Goal: Communication & Community: Answer question/provide support

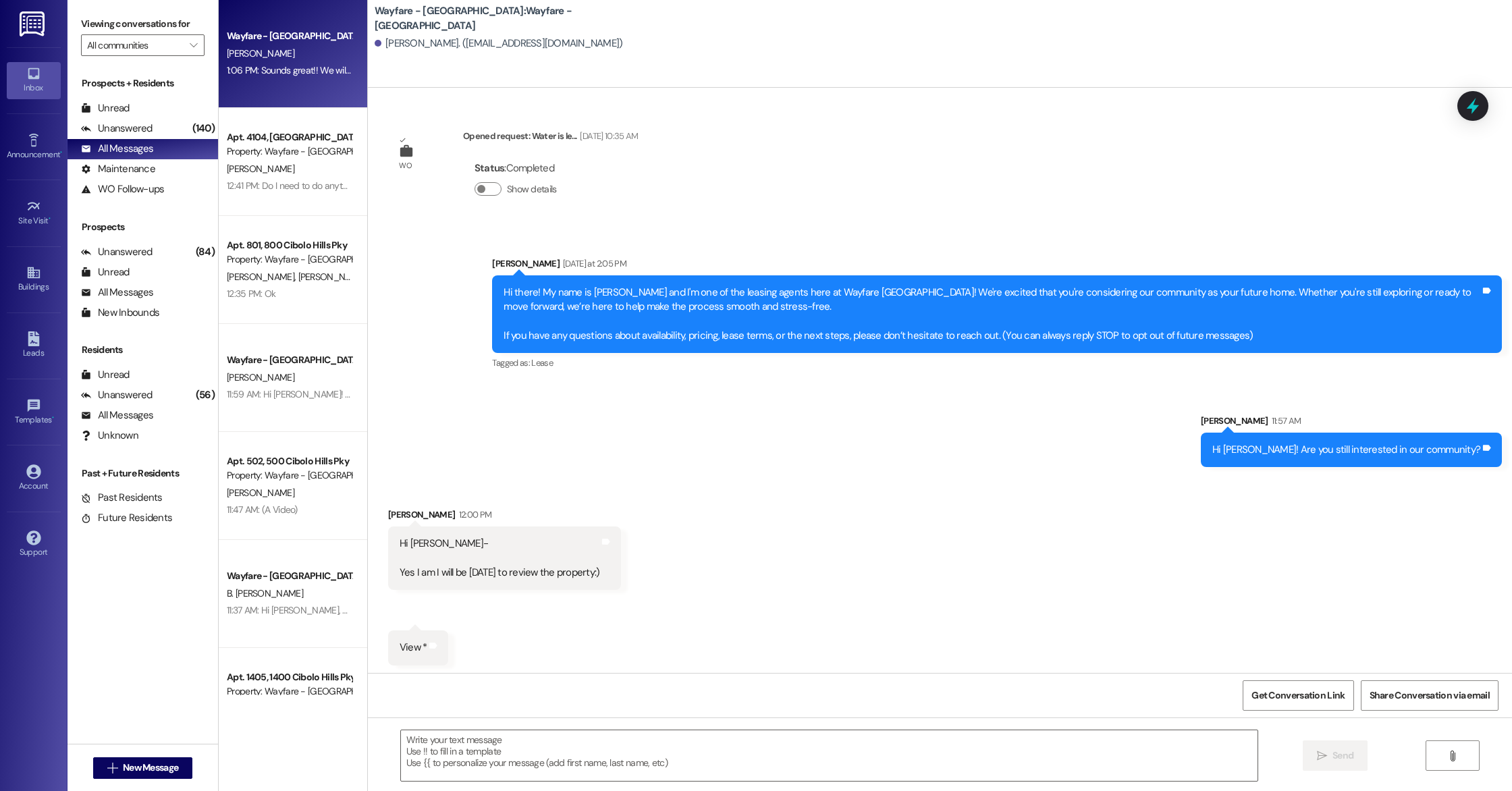
scroll to position [3, 0]
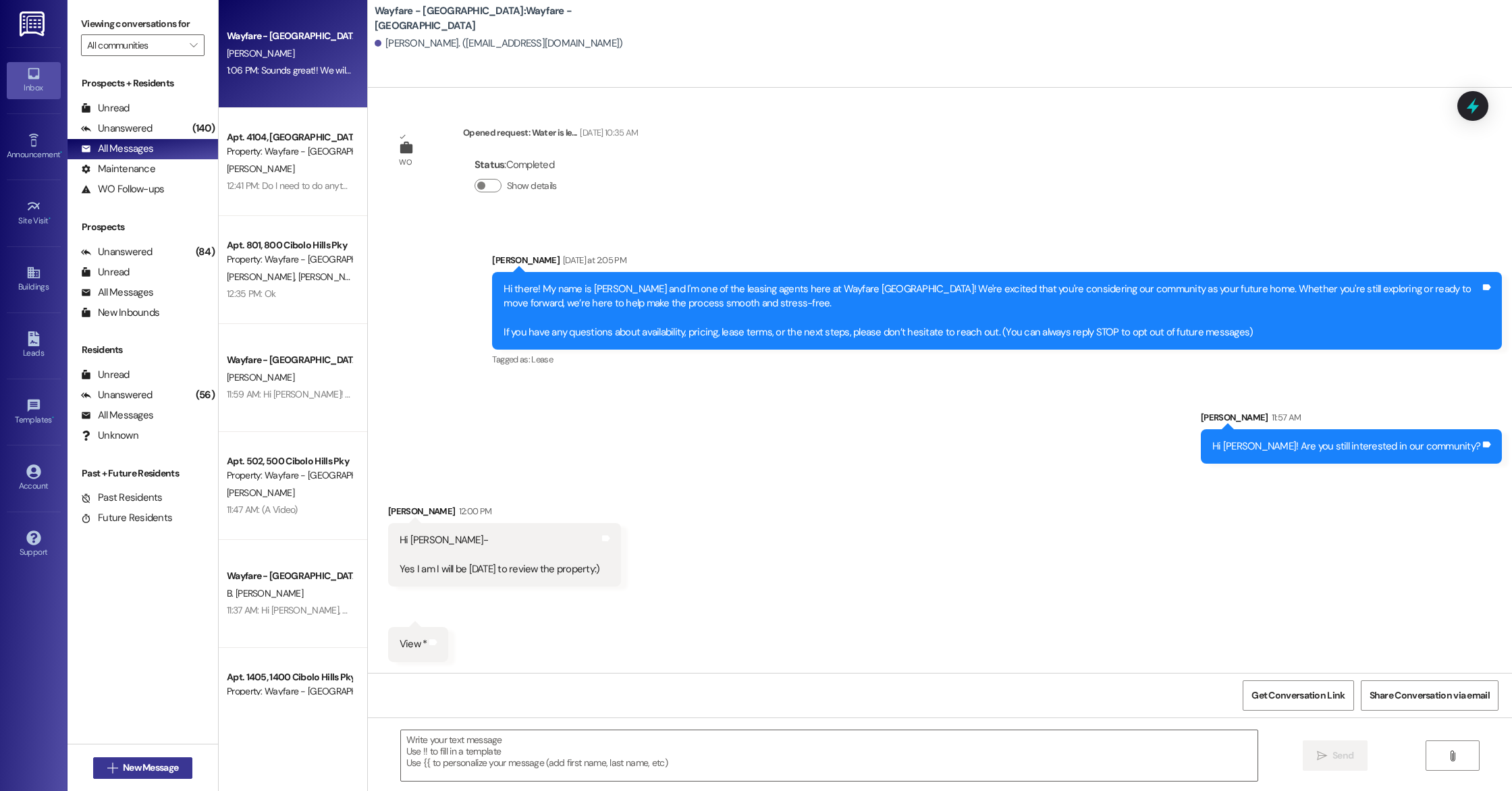
click at [159, 760] on button " New Message" at bounding box center [143, 768] width 100 height 21
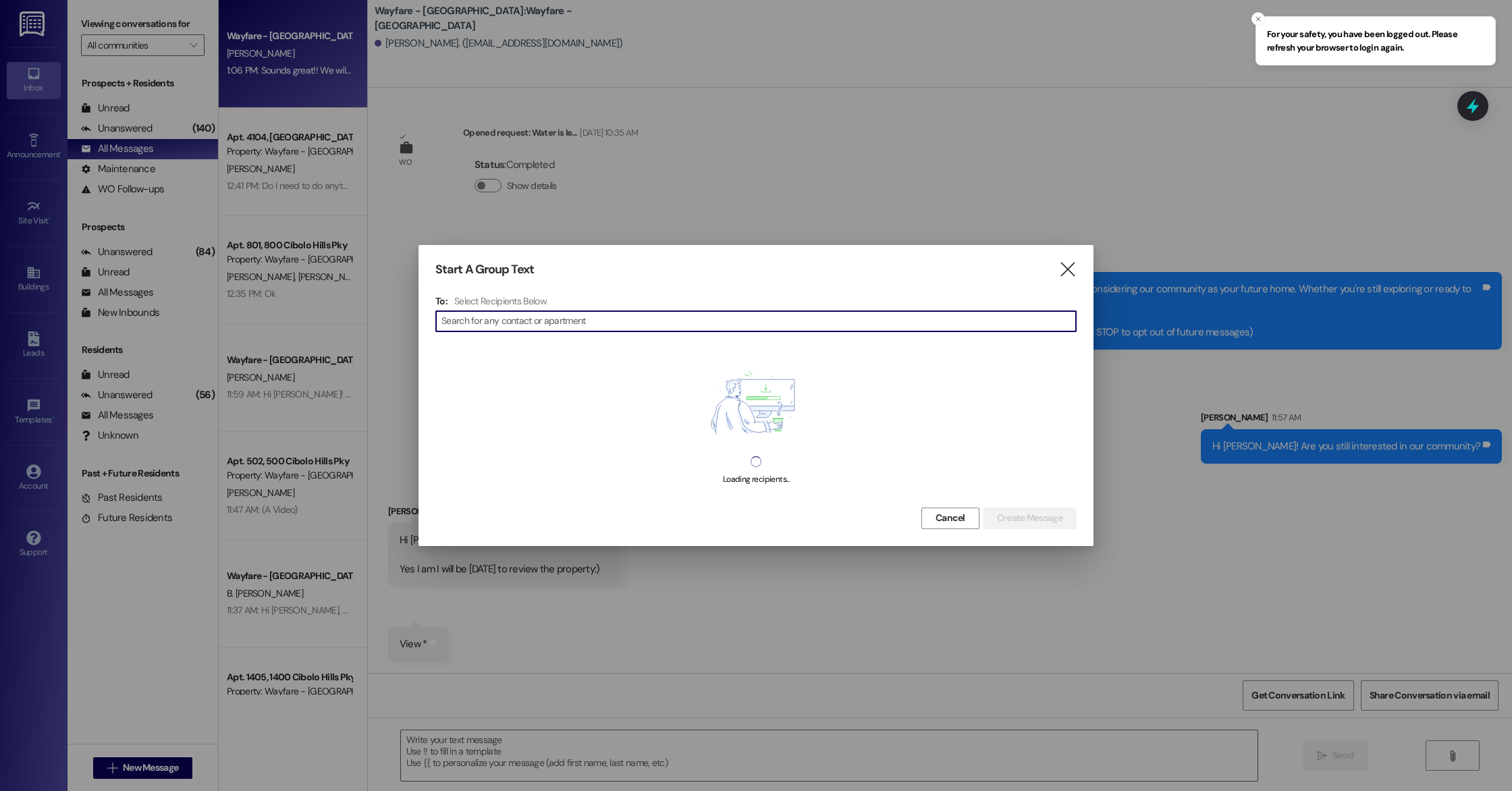
click at [544, 318] on input at bounding box center [759, 321] width 635 height 19
type input "[PERSON_NAME]"
click at [1067, 270] on icon "" at bounding box center [1067, 269] width 18 height 14
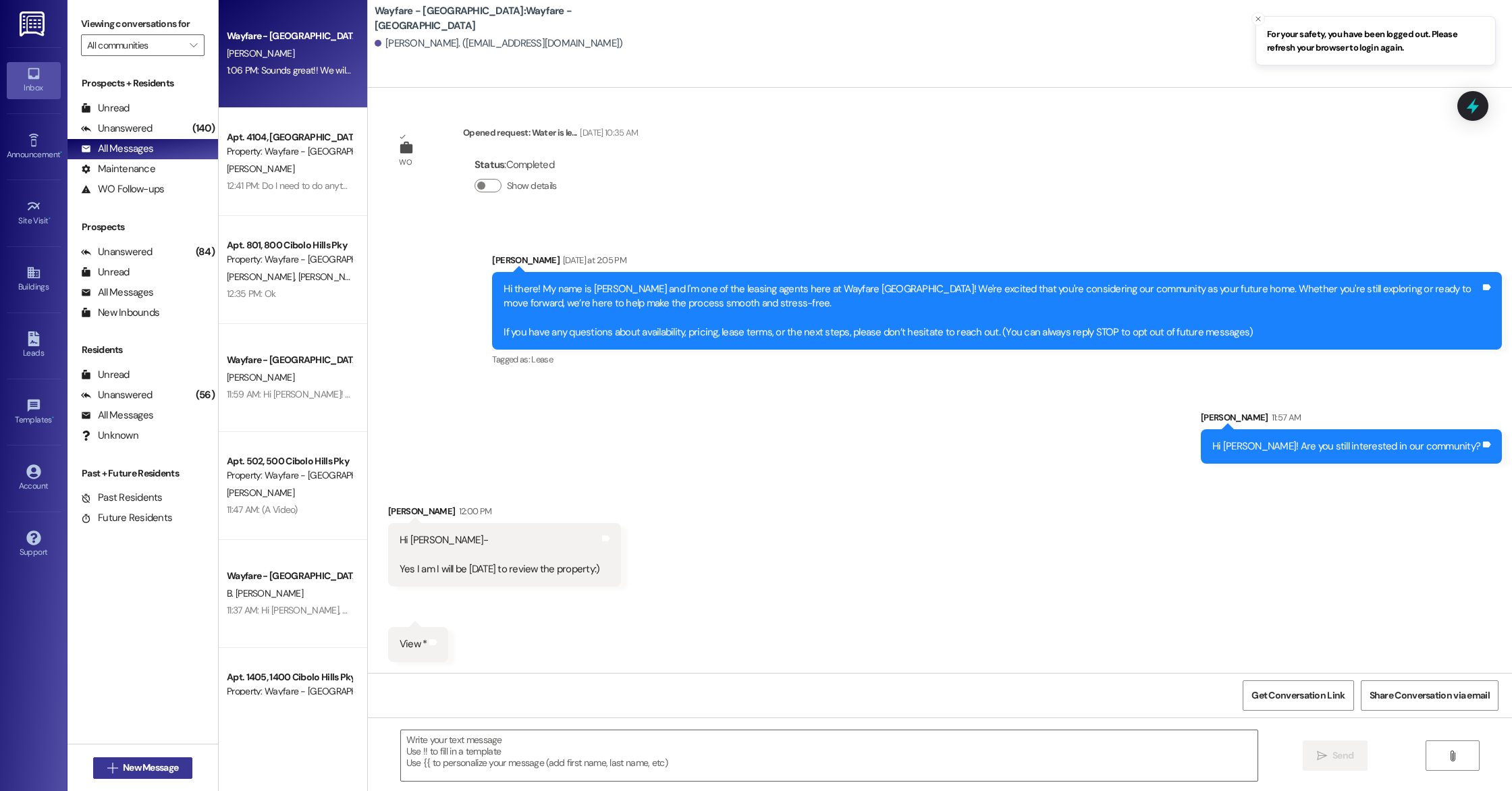
click at [158, 770] on span "New Message" at bounding box center [150, 768] width 55 height 14
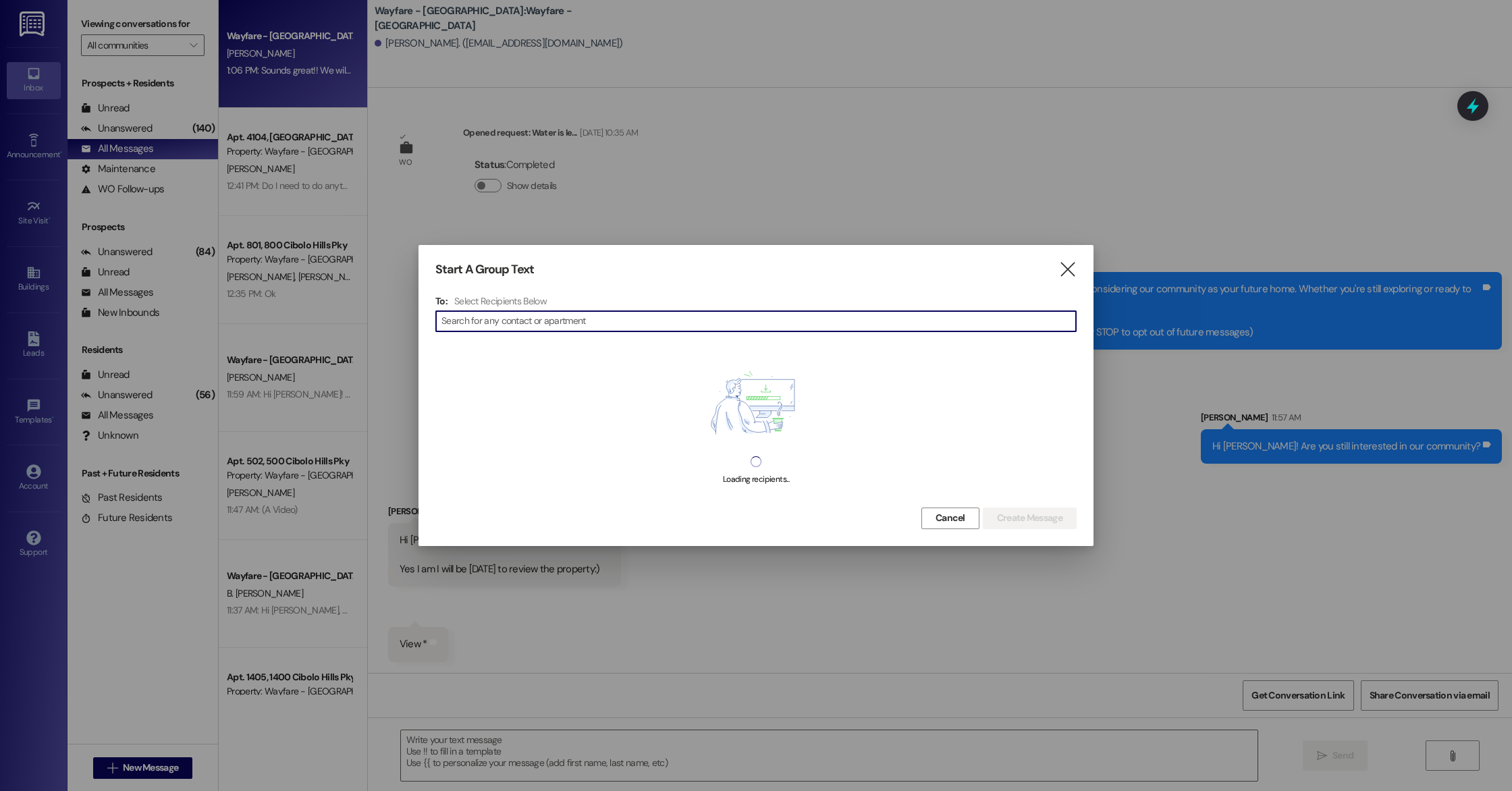
click at [545, 321] on input at bounding box center [759, 321] width 635 height 19
type input "[PERSON_NAME]"
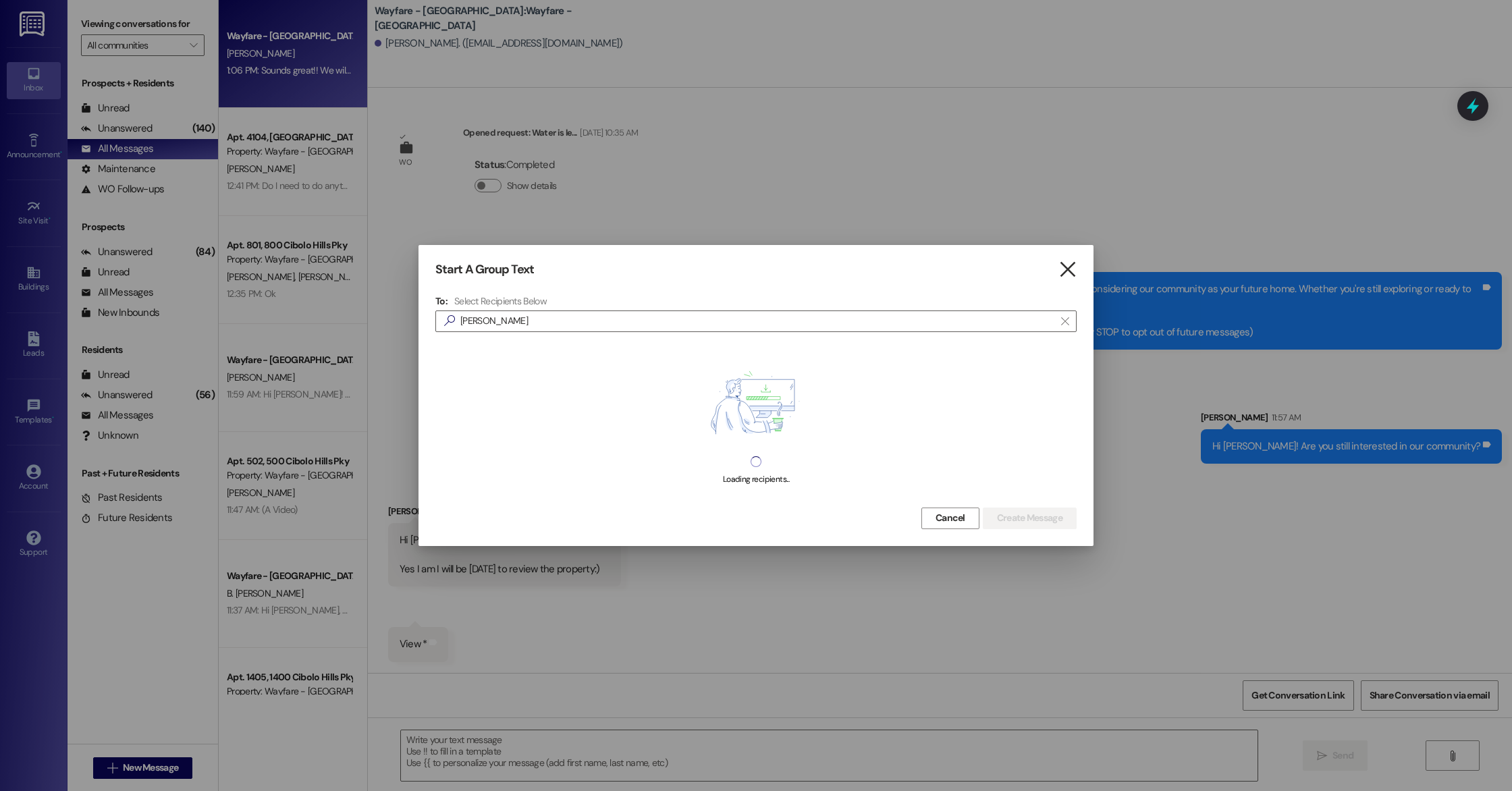
click at [1072, 269] on icon "" at bounding box center [1067, 269] width 18 height 14
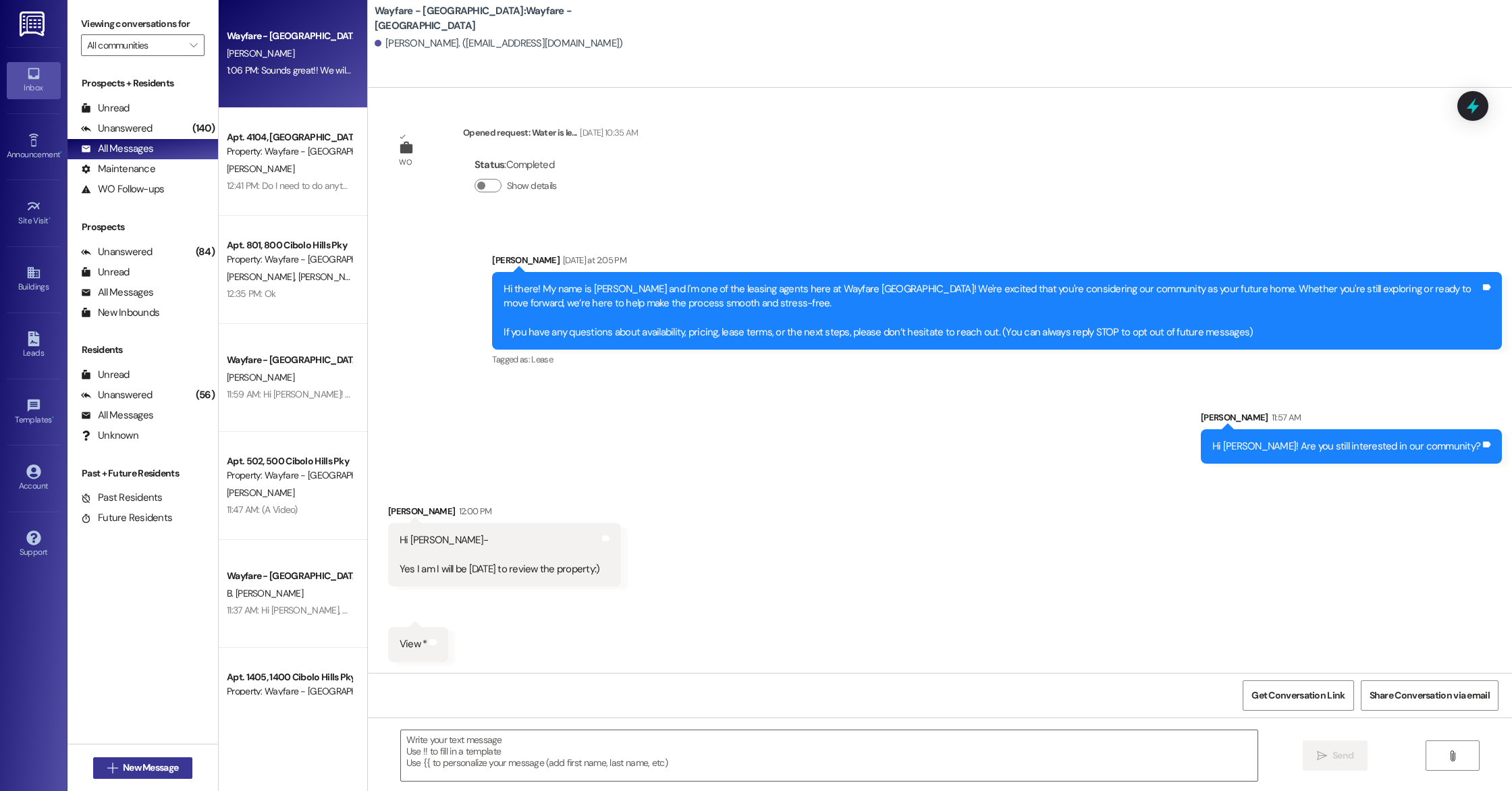
click at [166, 763] on span "New Message" at bounding box center [150, 768] width 55 height 14
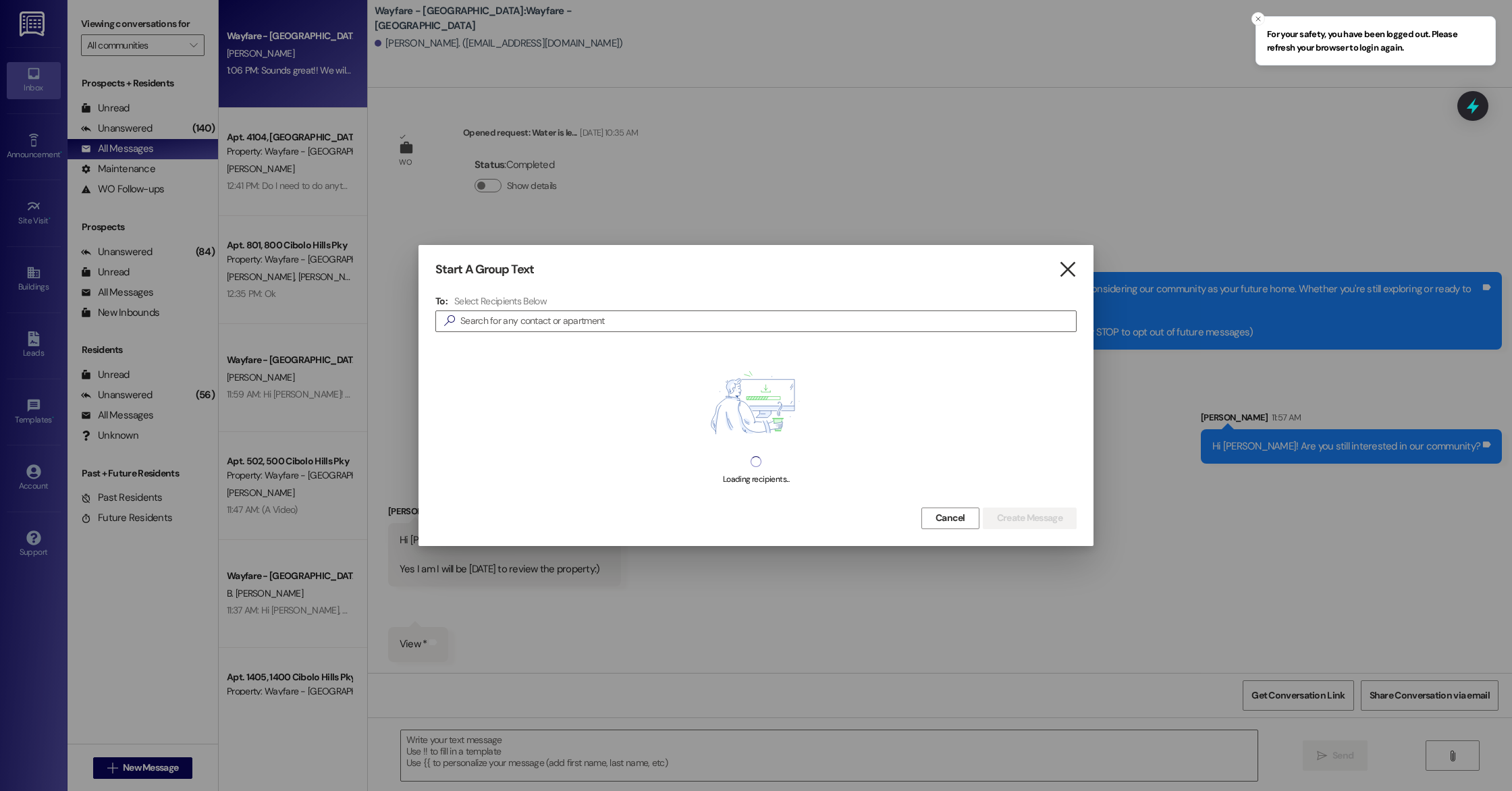
click at [1073, 267] on icon "" at bounding box center [1067, 269] width 18 height 14
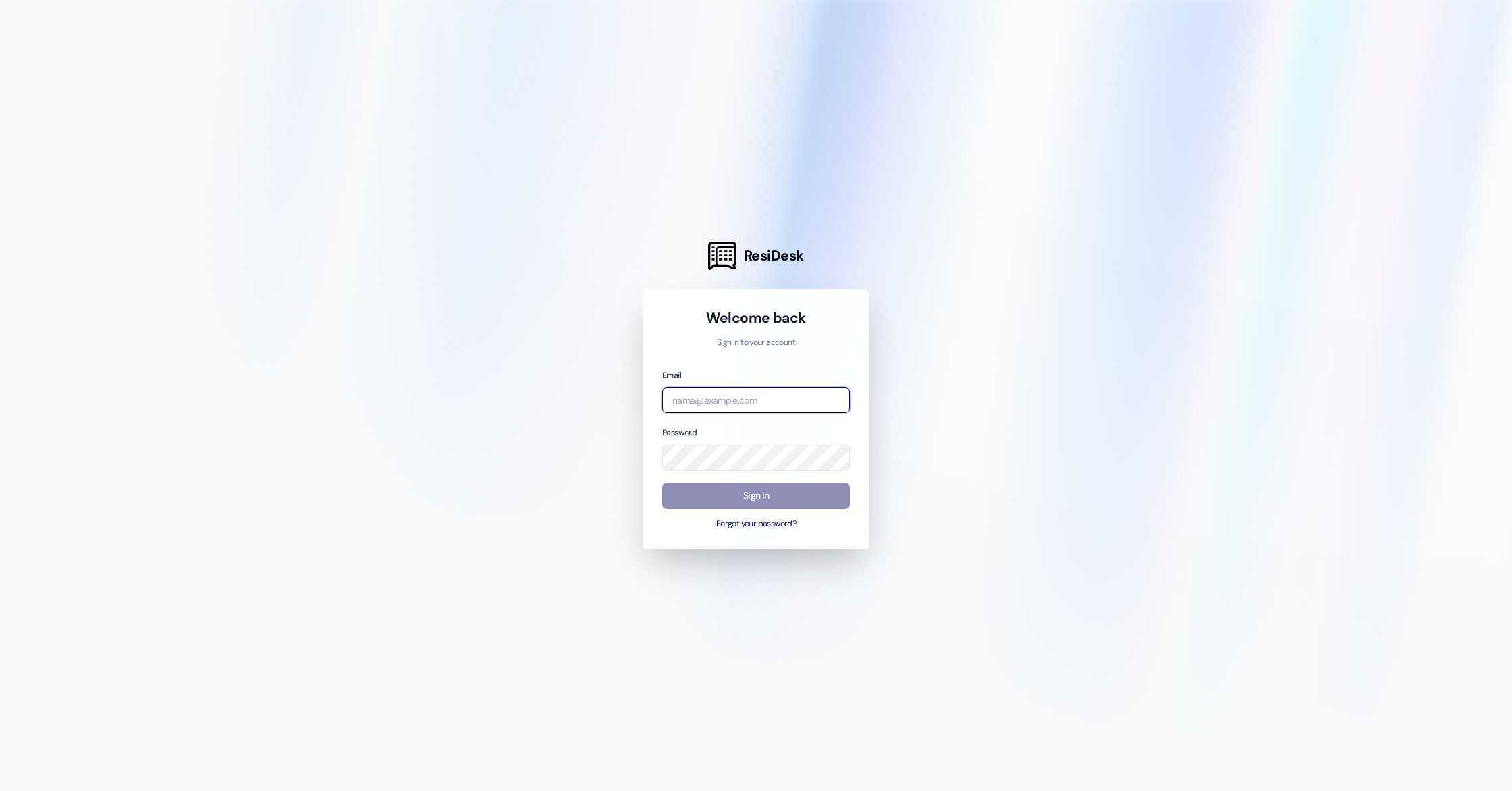
type input "[EMAIL_ADDRESS][DOMAIN_NAME]"
click at [714, 508] on button "Sign In" at bounding box center [756, 495] width 187 height 26
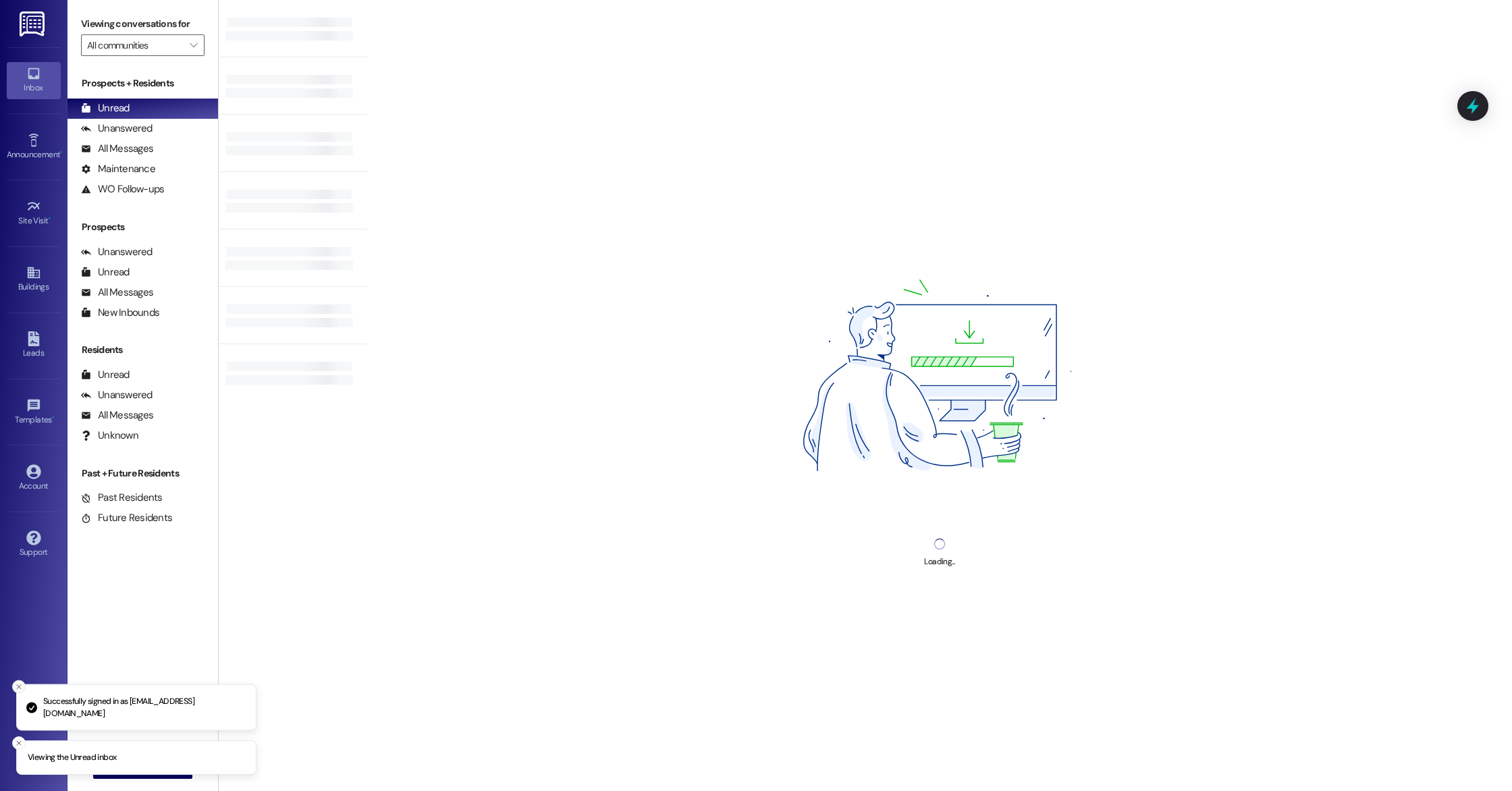
click at [19, 684] on icon "Close toast" at bounding box center [19, 687] width 8 height 8
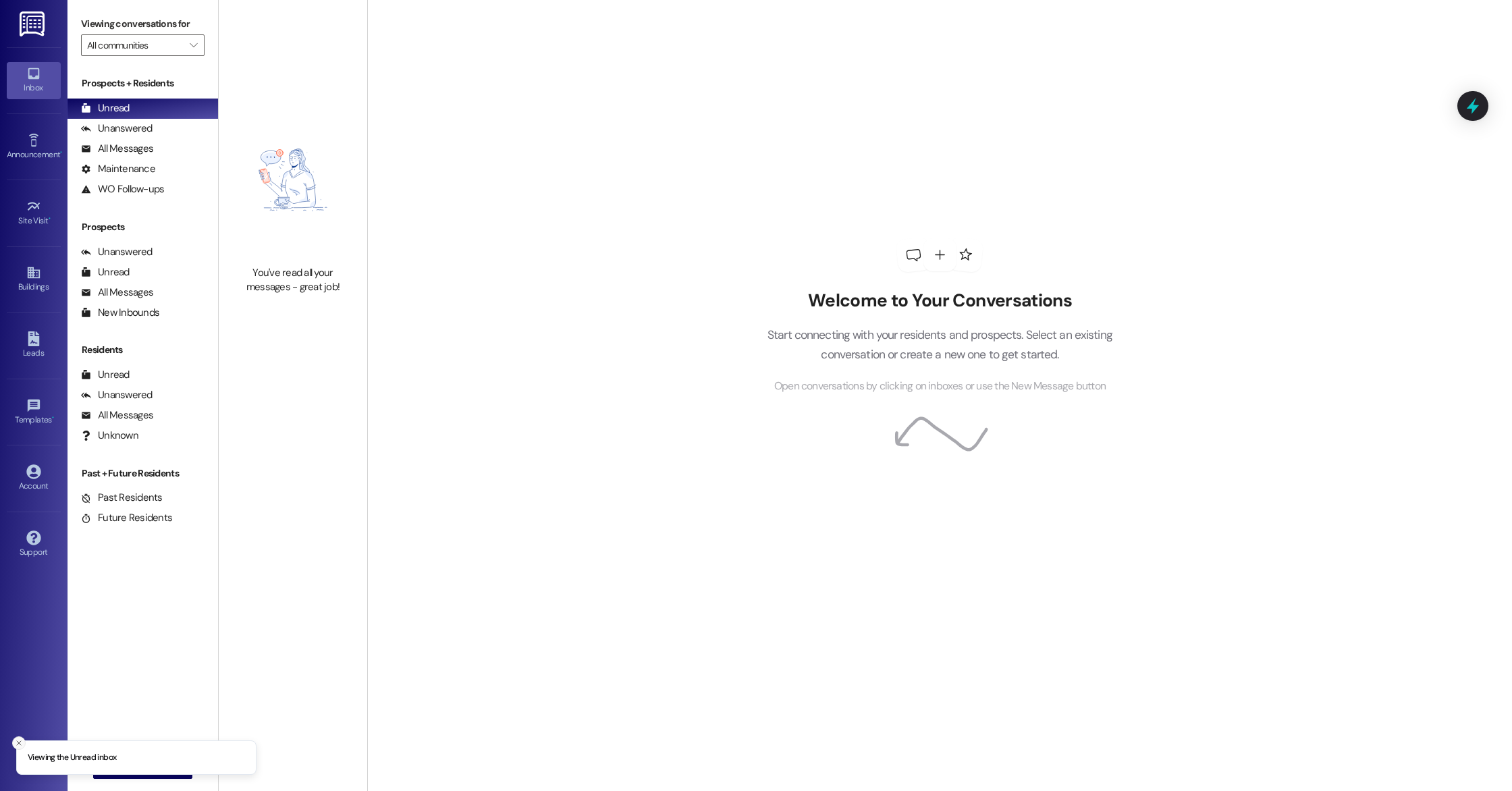
click at [17, 745] on line "Close toast" at bounding box center [19, 743] width 4 height 4
click at [109, 771] on icon "" at bounding box center [112, 768] width 10 height 11
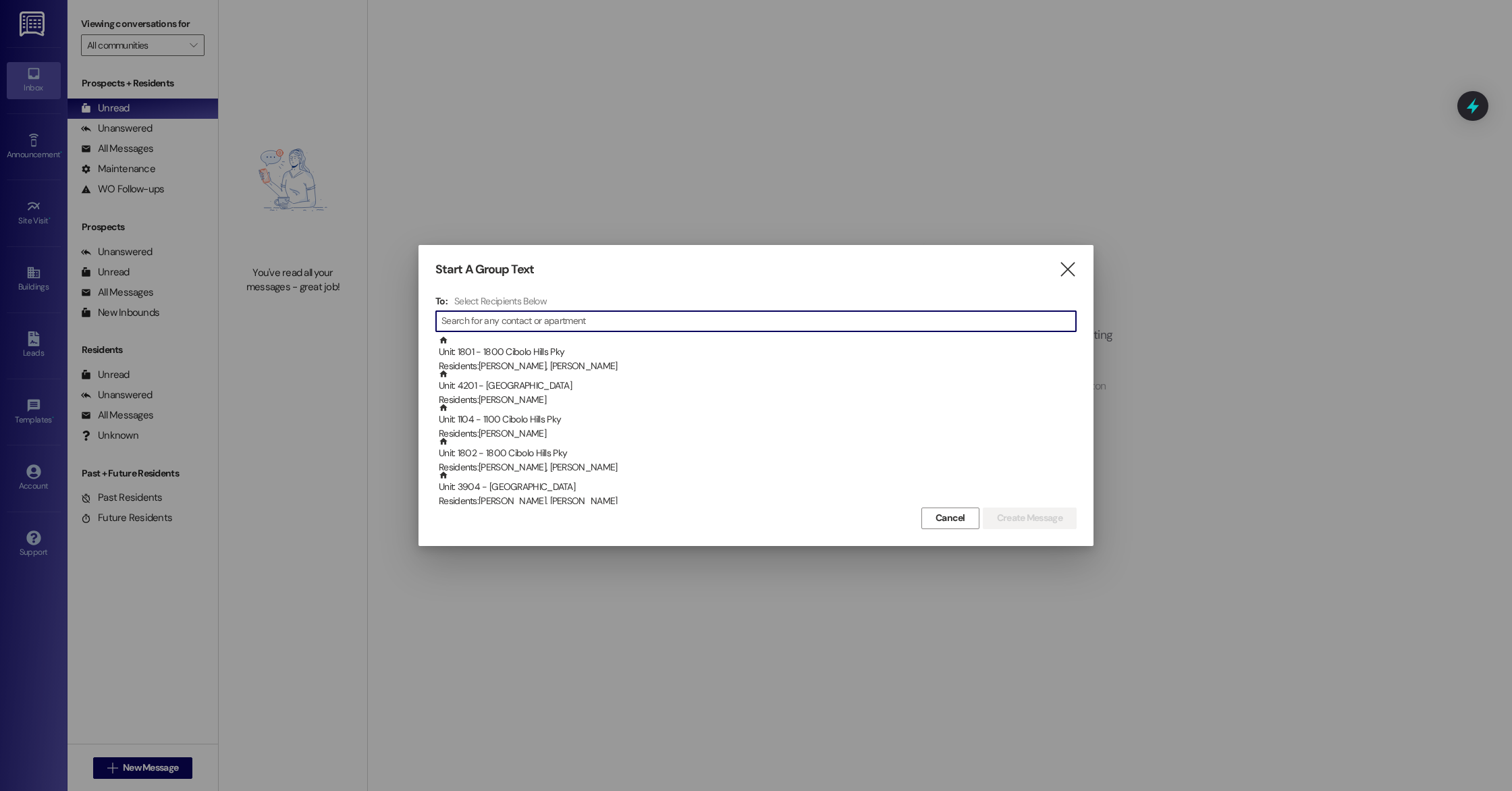
click at [508, 324] on input at bounding box center [759, 321] width 635 height 19
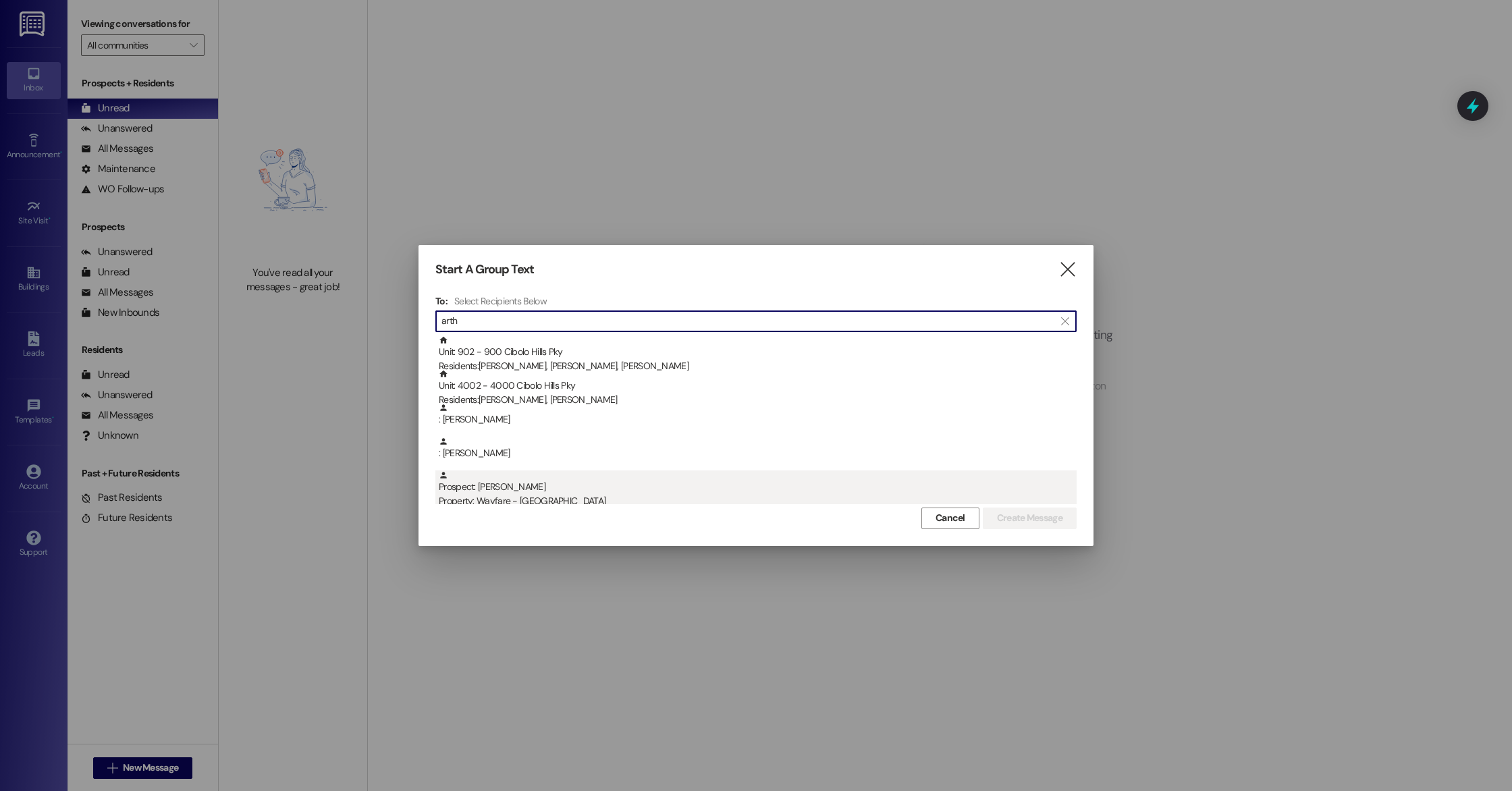
type input "arth"
click at [544, 495] on div "Property: Wayfare - [GEOGRAPHIC_DATA]" at bounding box center [758, 501] width 638 height 14
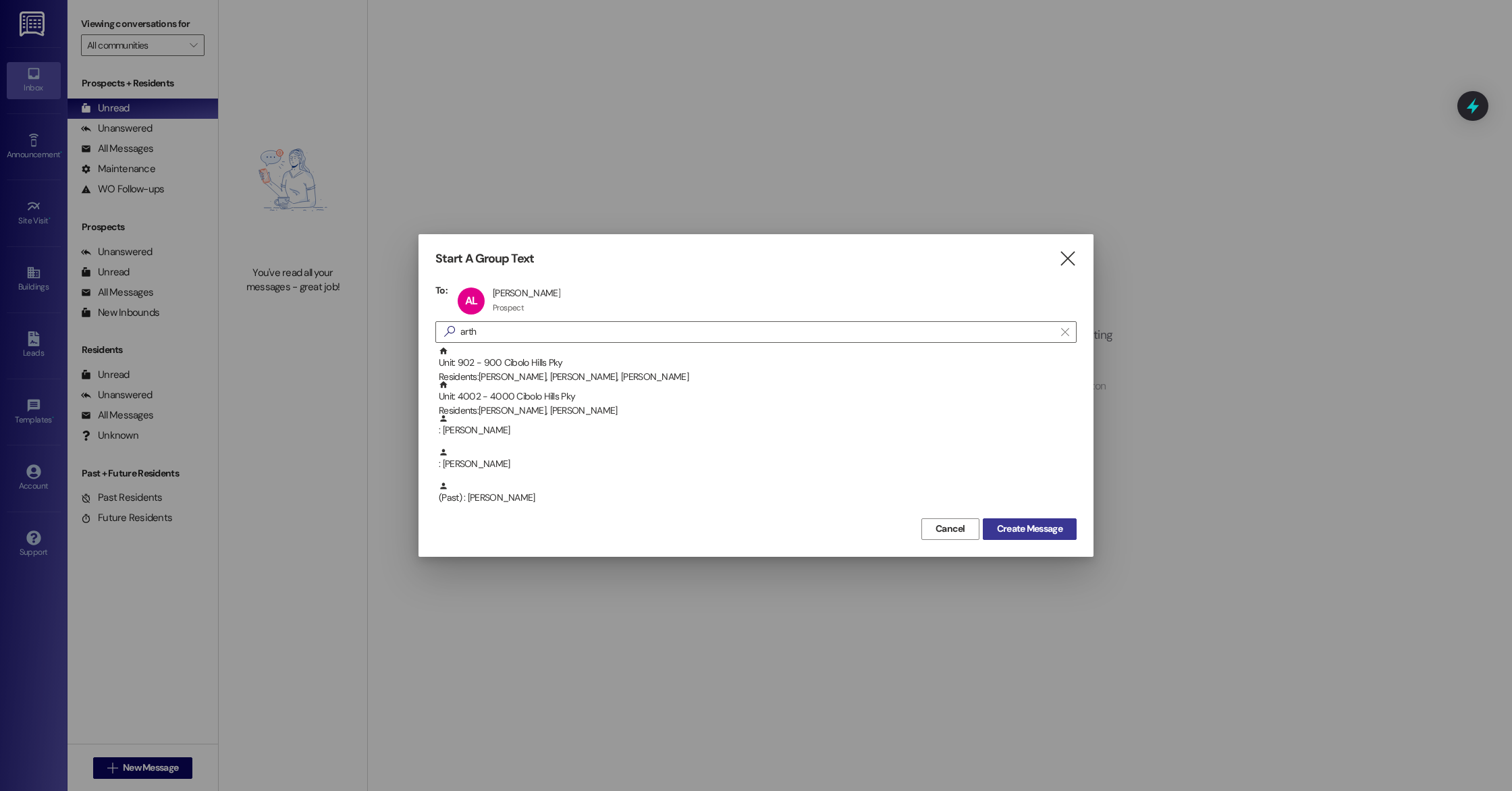
click at [1072, 532] on button "Create Message" at bounding box center [1030, 528] width 94 height 21
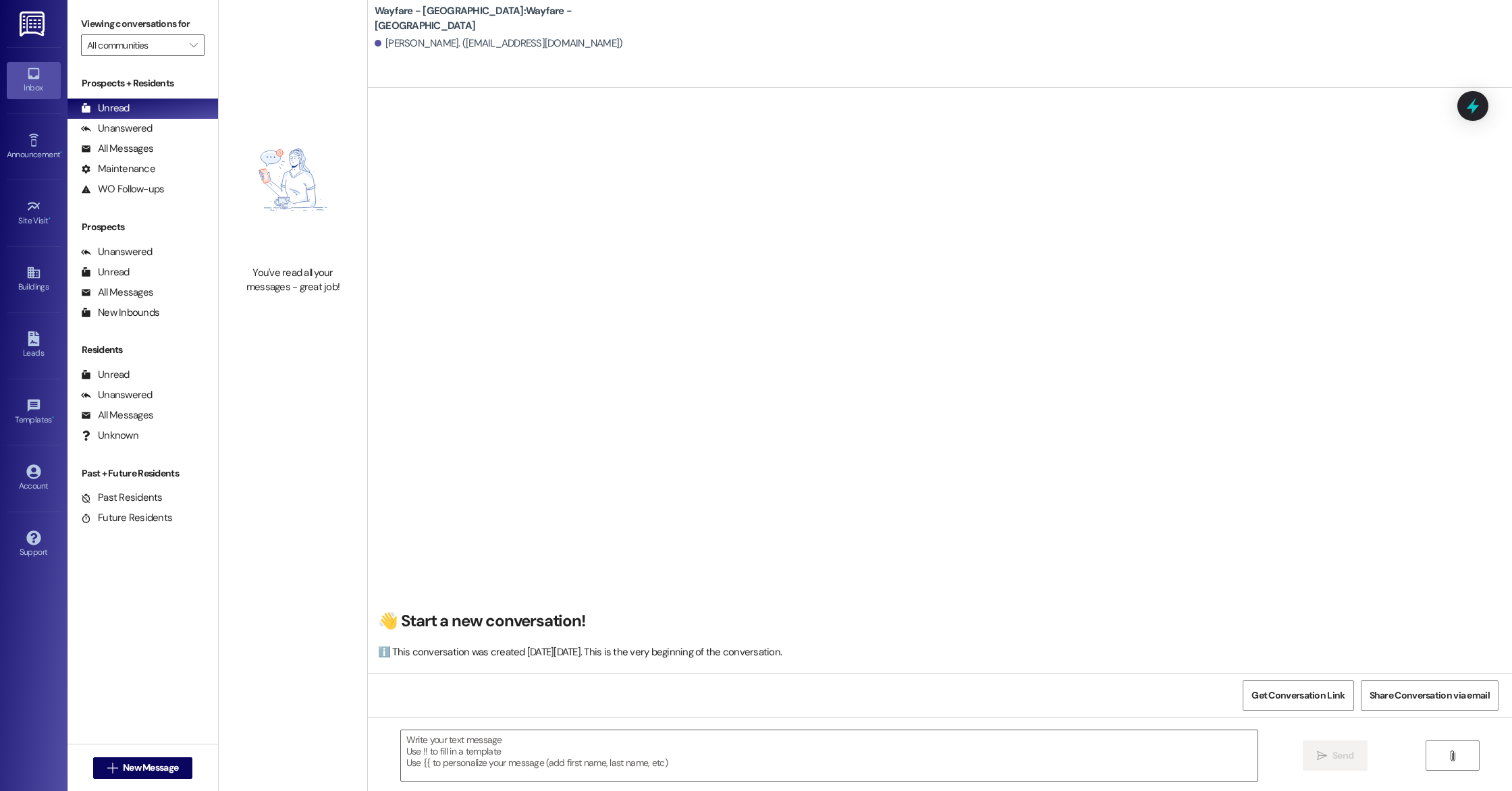
click at [1511, 746] on div " Send " at bounding box center [940, 768] width 1145 height 101
click at [1464, 755] on button "" at bounding box center [1453, 756] width 54 height 30
click at [1436, 748] on button "" at bounding box center [1453, 756] width 54 height 30
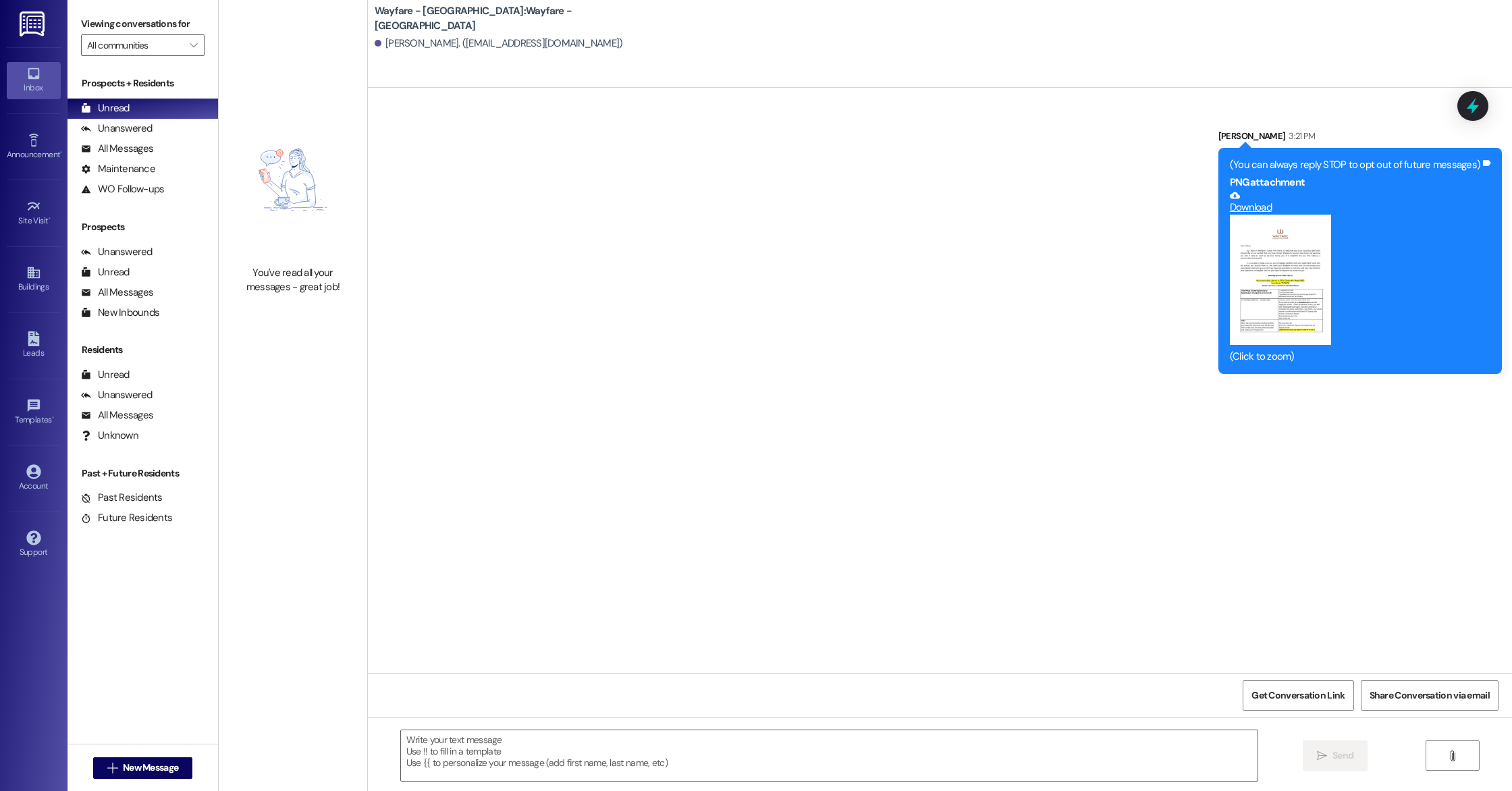
click at [1258, 257] on button "Zoom image" at bounding box center [1280, 280] width 101 height 130
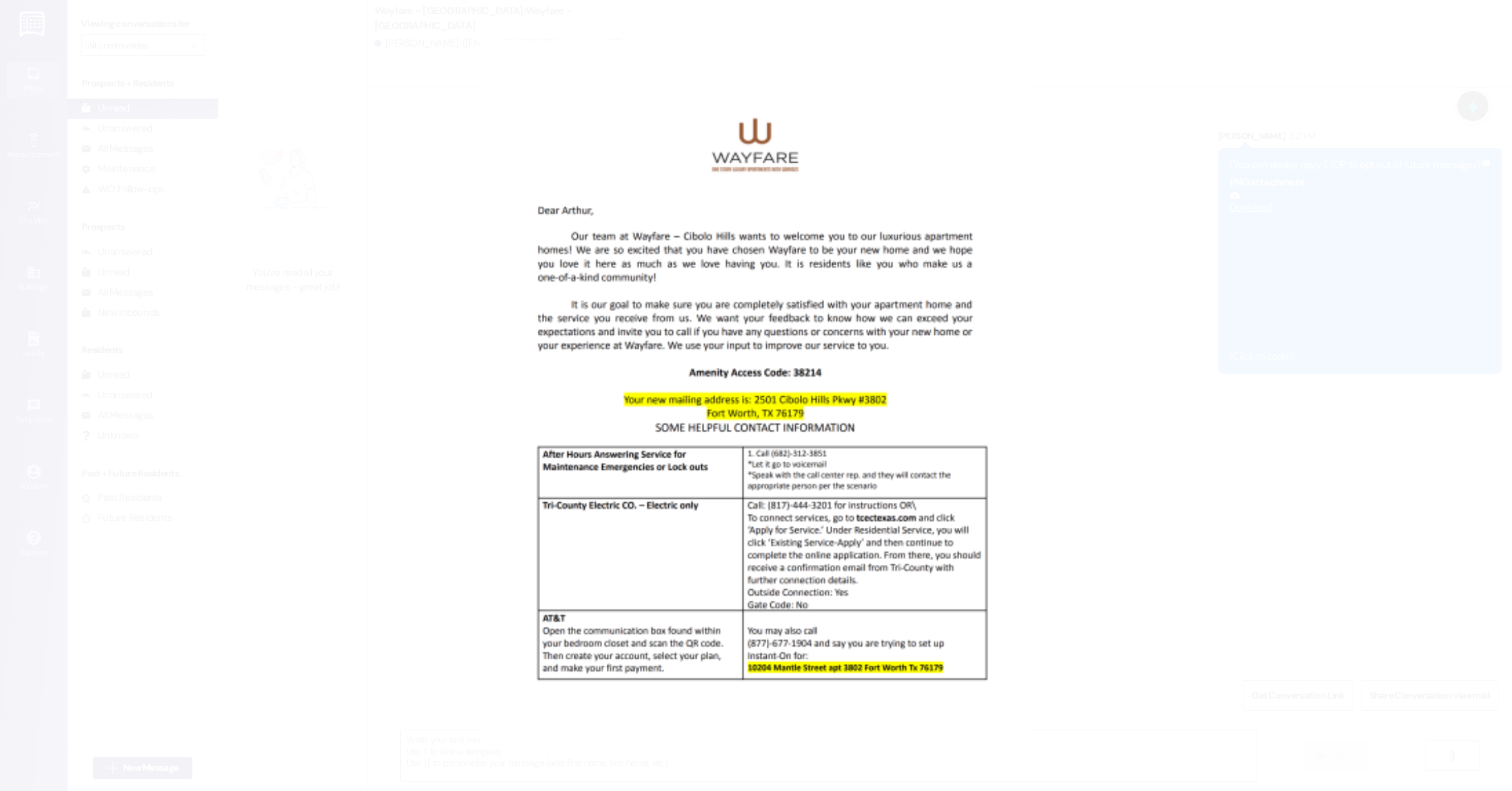
click at [1331, 260] on button "Unzoom image" at bounding box center [756, 395] width 1512 height 791
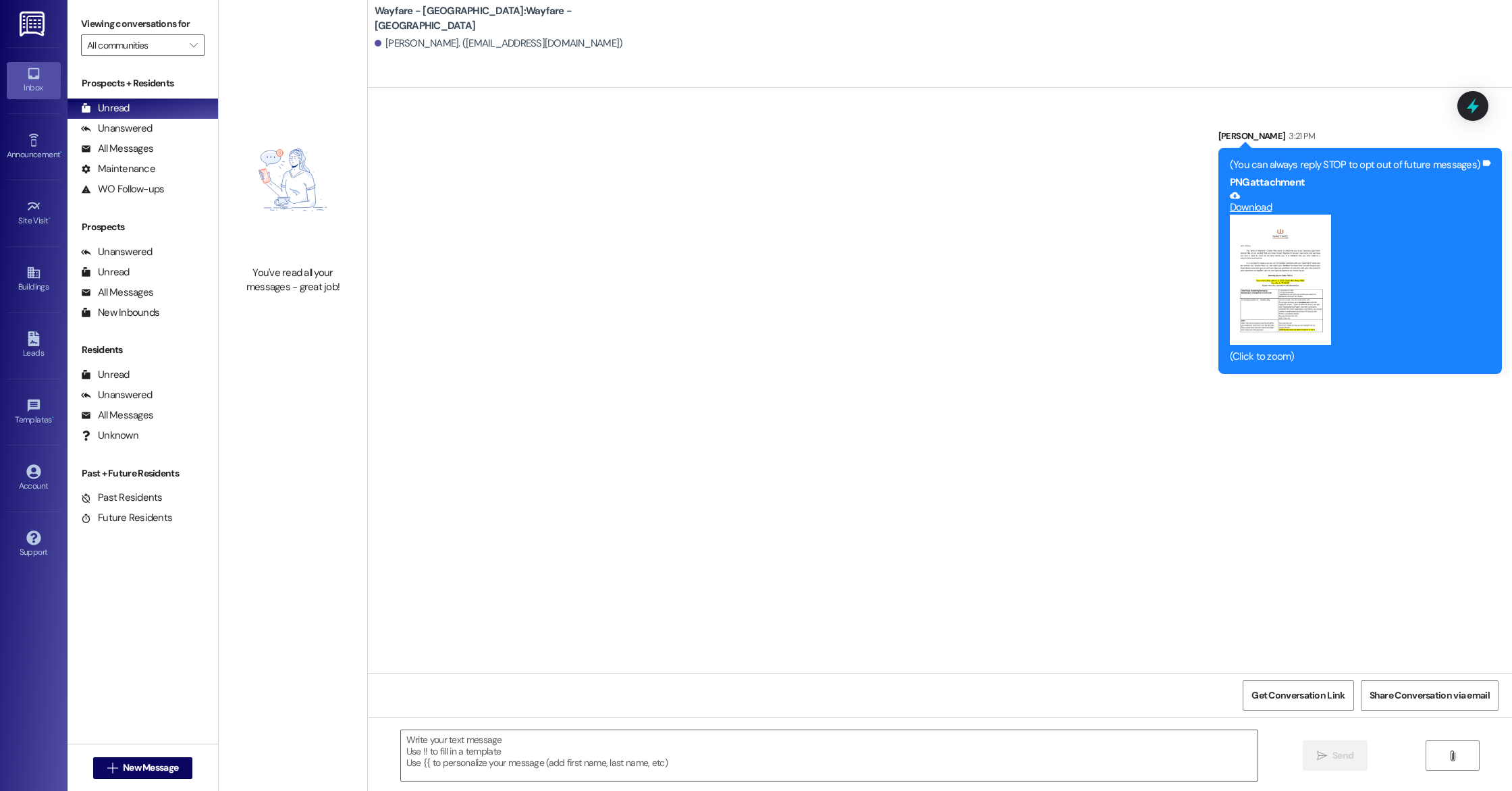
click at [1289, 284] on button "Zoom image" at bounding box center [1280, 280] width 101 height 130
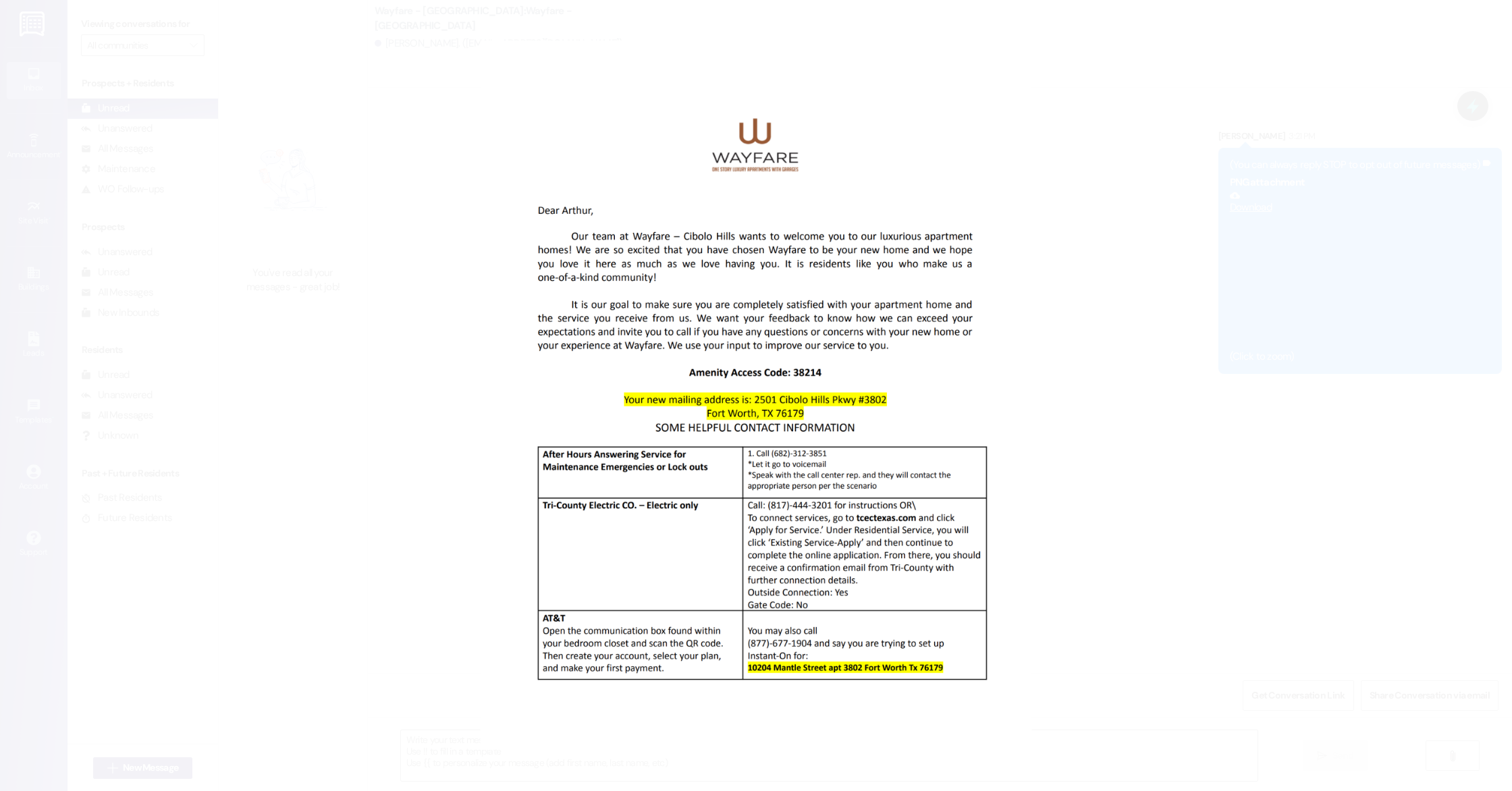
click at [1125, 389] on button "Unzoom image" at bounding box center [756, 395] width 1512 height 791
